Goal: Transaction & Acquisition: Purchase product/service

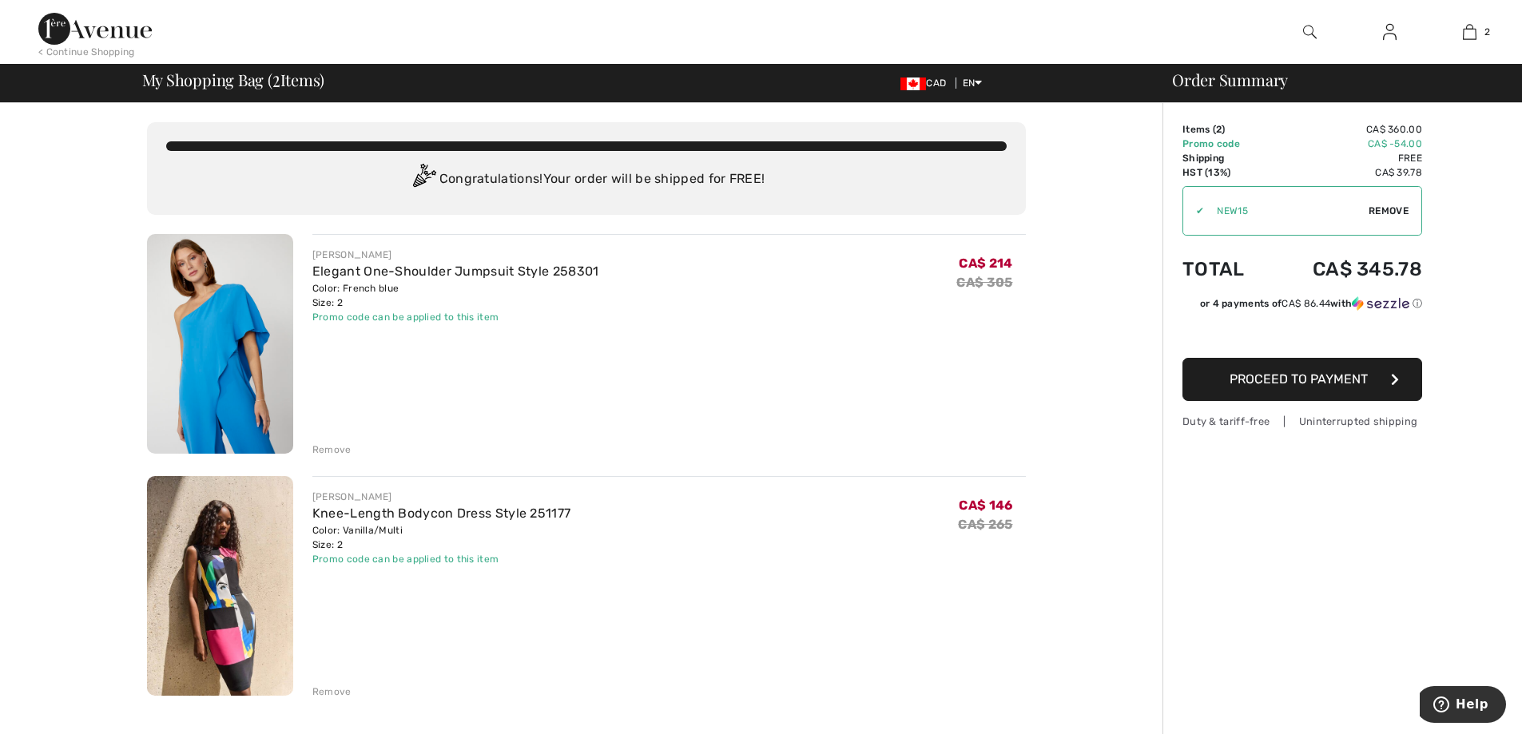
click at [1172, 213] on div "Order Summary Details Items ( 2 ) CA$ 360.00 Promo code CA$ -54.00 Shipping Fre…" at bounding box center [1343, 735] width 360 height 1264
click at [1391, 207] on span "Remove" at bounding box center [1389, 211] width 40 height 14
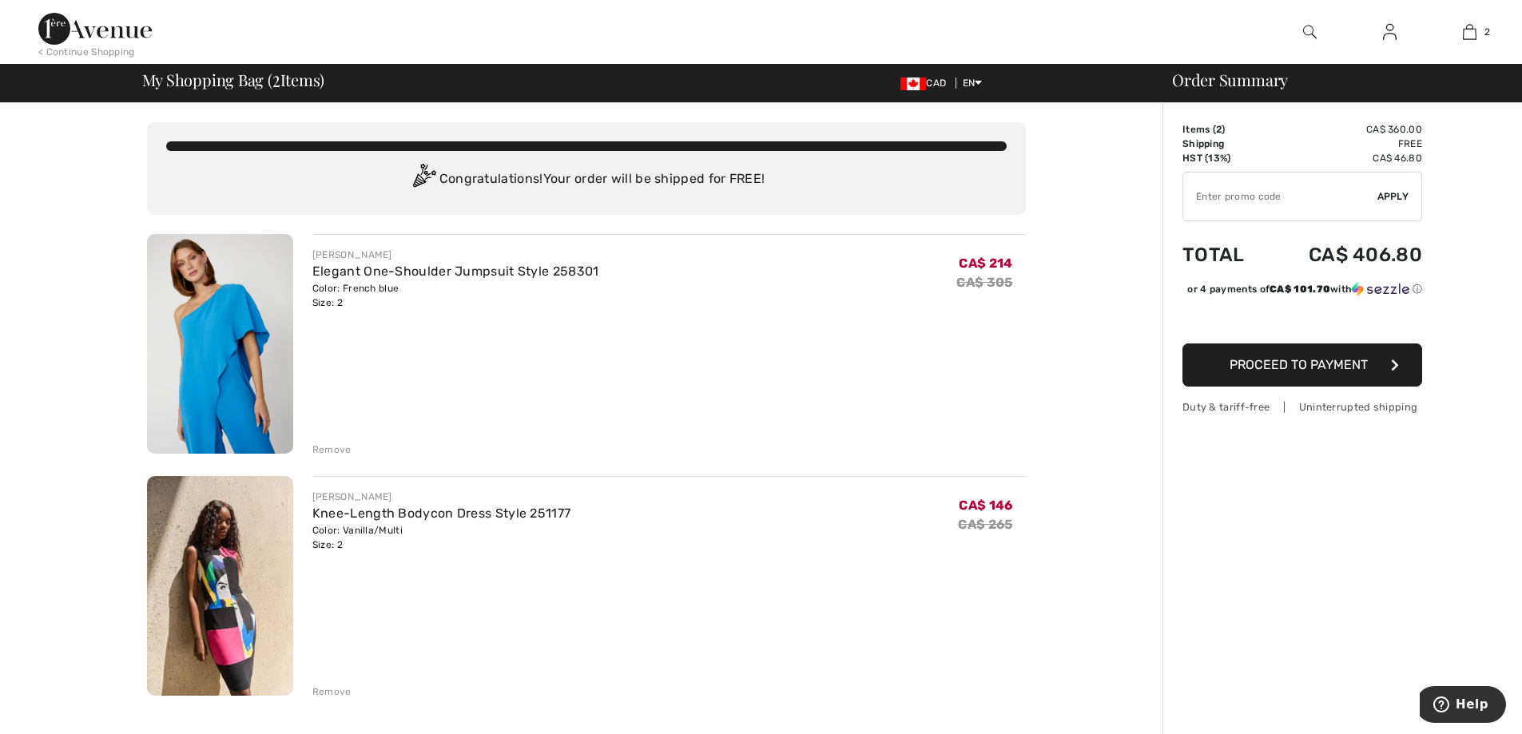
click at [1294, 202] on input "TEXT" at bounding box center [1281, 197] width 194 height 48
type input "EXTRA20"
click at [1403, 193] on span "Apply" at bounding box center [1394, 196] width 32 height 14
